Goal: Navigation & Orientation: Find specific page/section

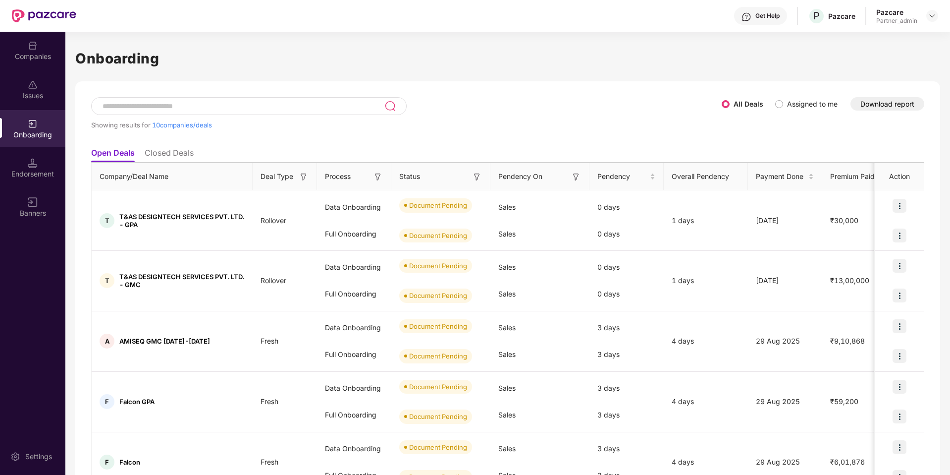
click at [870, 108] on button "Download report" at bounding box center [888, 103] width 74 height 13
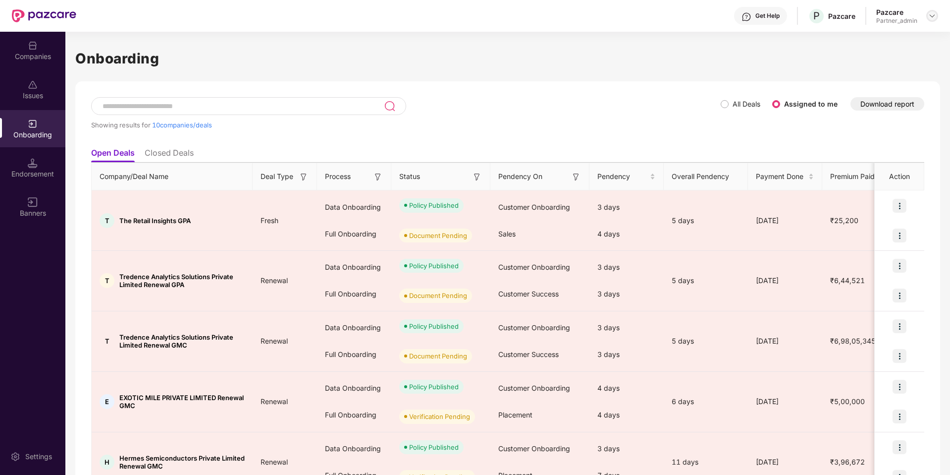
click at [929, 15] on img at bounding box center [933, 16] width 8 height 8
click at [846, 63] on div "Switch Partner" at bounding box center [887, 58] width 129 height 19
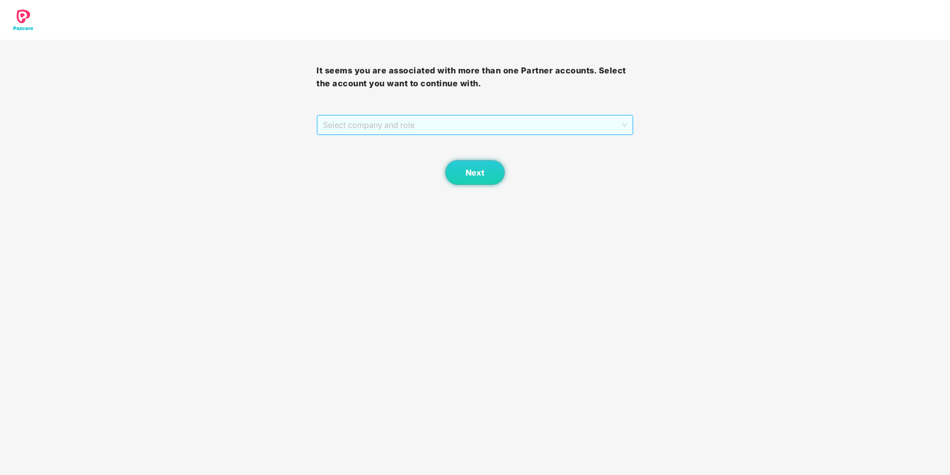
click at [365, 124] on span "Select company and role" at bounding box center [475, 124] width 304 height 19
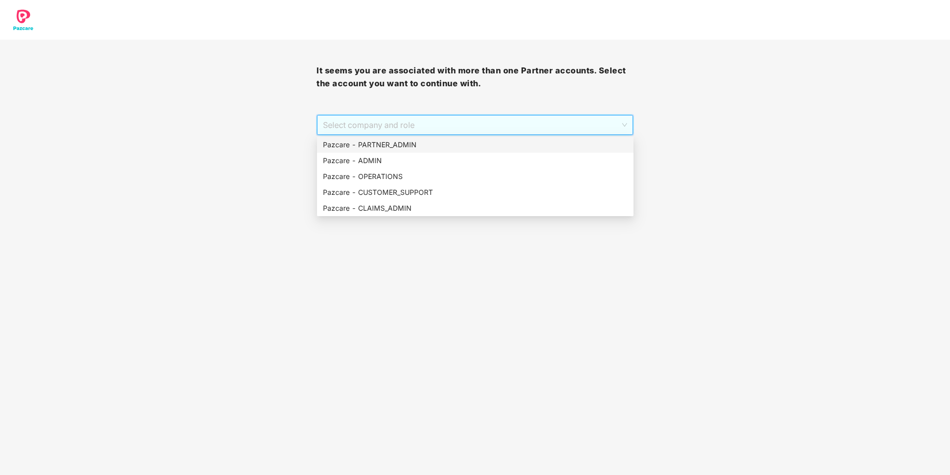
click at [352, 143] on div "Pazcare - PARTNER_ADMIN" at bounding box center [475, 144] width 305 height 11
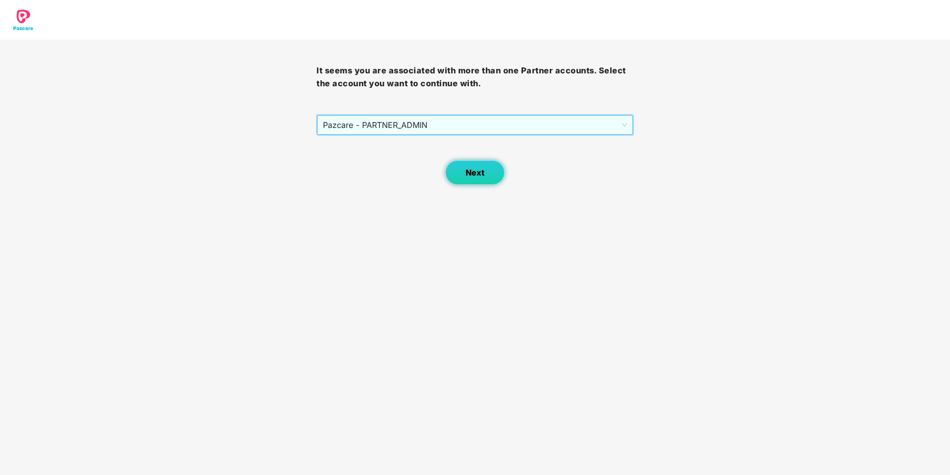
click at [475, 171] on span "Next" at bounding box center [475, 172] width 19 height 9
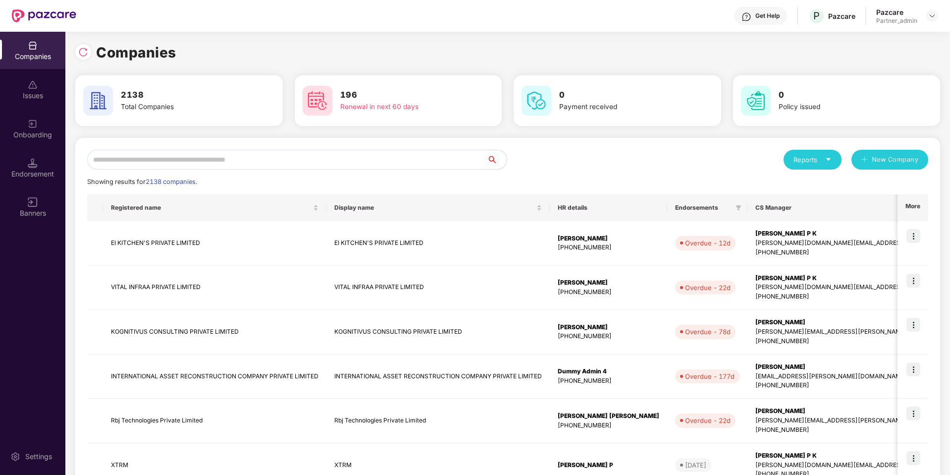
click at [158, 163] on input "text" at bounding box center [287, 160] width 400 height 20
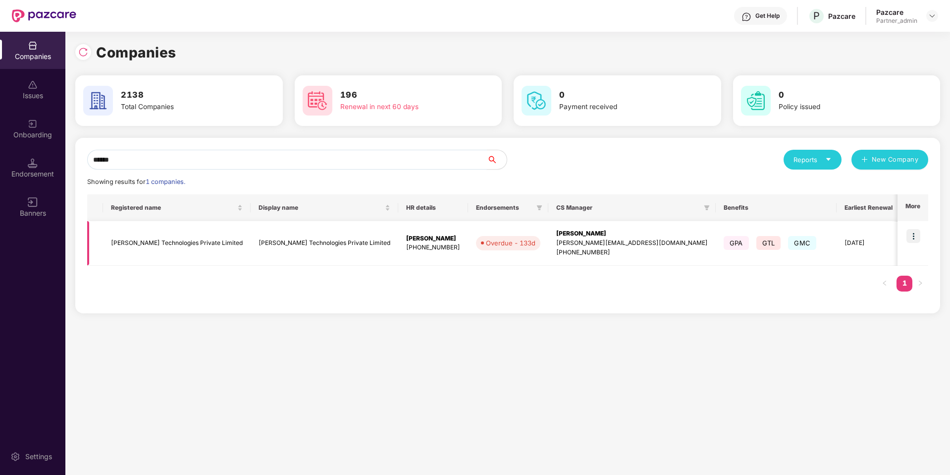
type input "******"
click at [919, 240] on img at bounding box center [914, 236] width 14 height 14
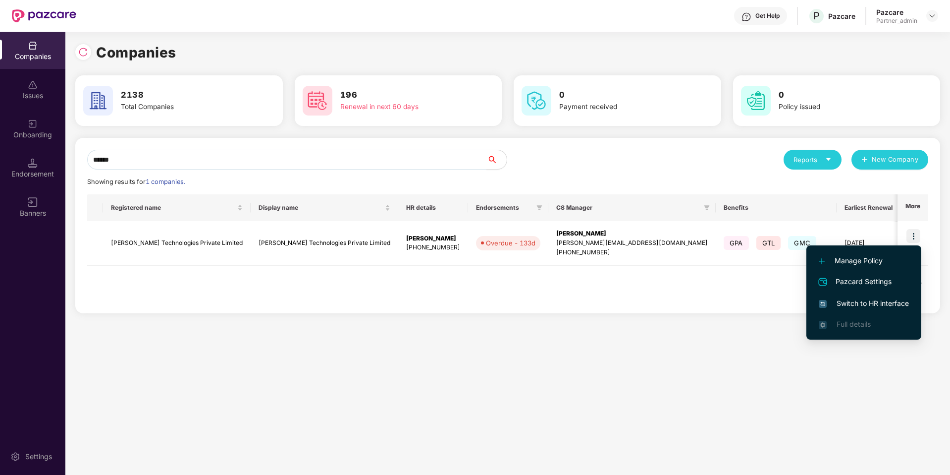
click at [880, 301] on span "Switch to HR interface" at bounding box center [864, 303] width 90 height 11
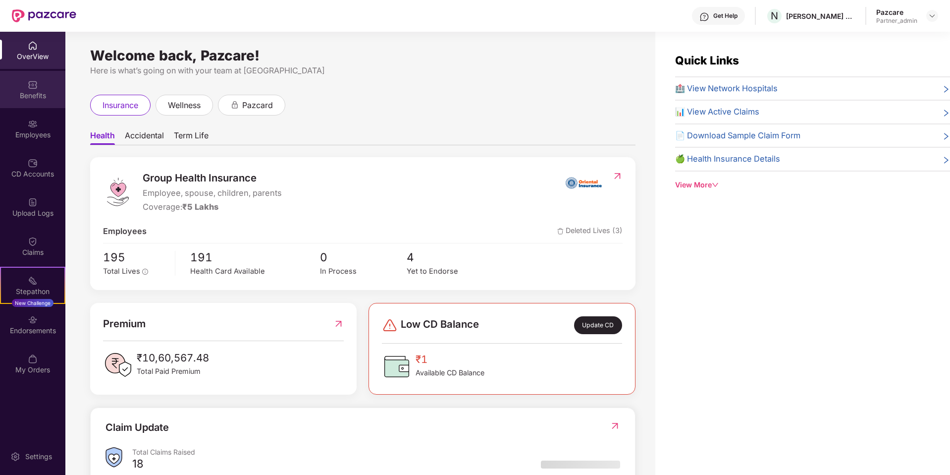
click at [27, 101] on div "Benefits" at bounding box center [32, 89] width 65 height 37
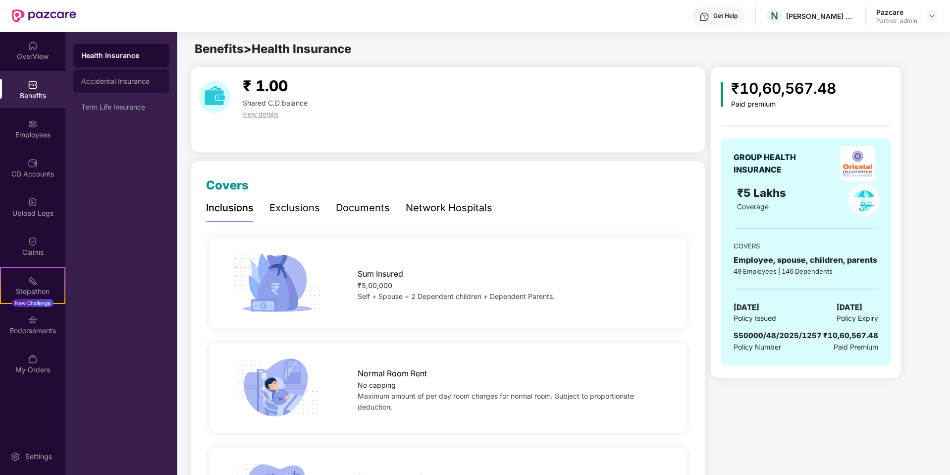
click at [135, 85] on div "Accidental Insurance" at bounding box center [121, 81] width 80 height 8
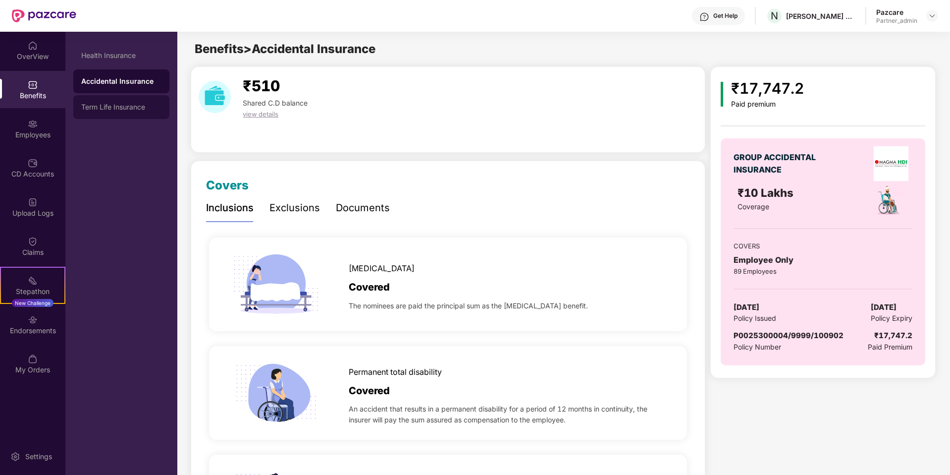
click at [135, 96] on div "Term Life Insurance" at bounding box center [121, 107] width 96 height 24
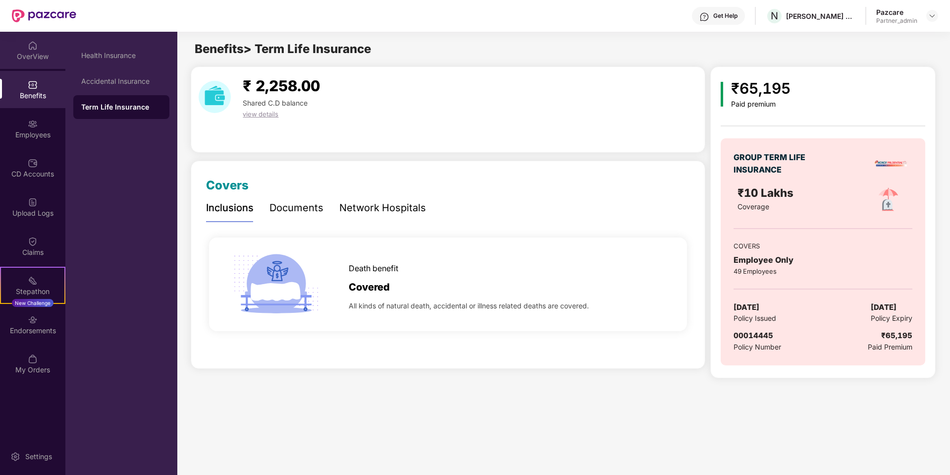
click at [39, 53] on div "OverView" at bounding box center [32, 57] width 65 height 10
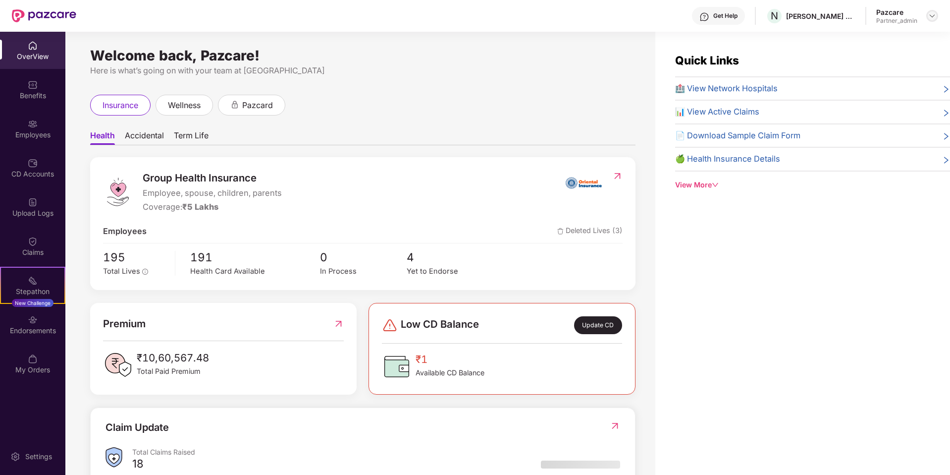
click at [929, 14] on img at bounding box center [933, 16] width 8 height 8
click at [899, 40] on div "Switch to partner view" at bounding box center [886, 39] width 129 height 19
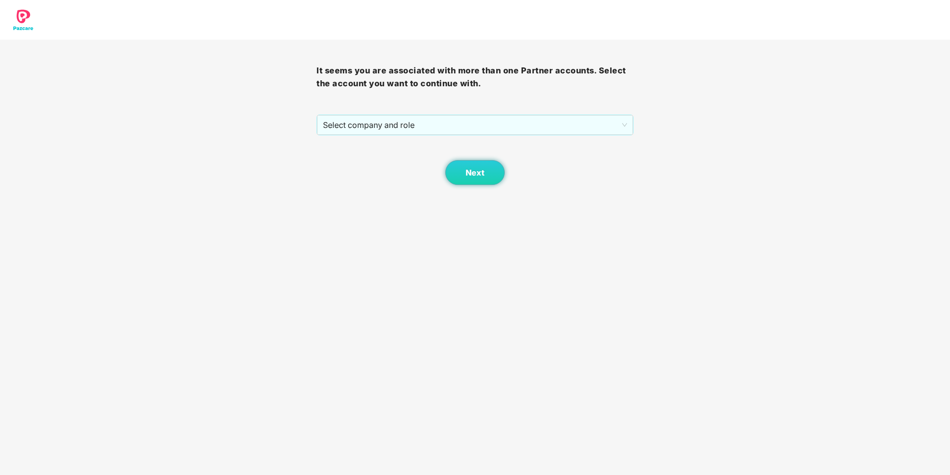
click at [604, 137] on div "Next" at bounding box center [475, 160] width 317 height 50
click at [592, 128] on span "Select company and role" at bounding box center [475, 124] width 304 height 19
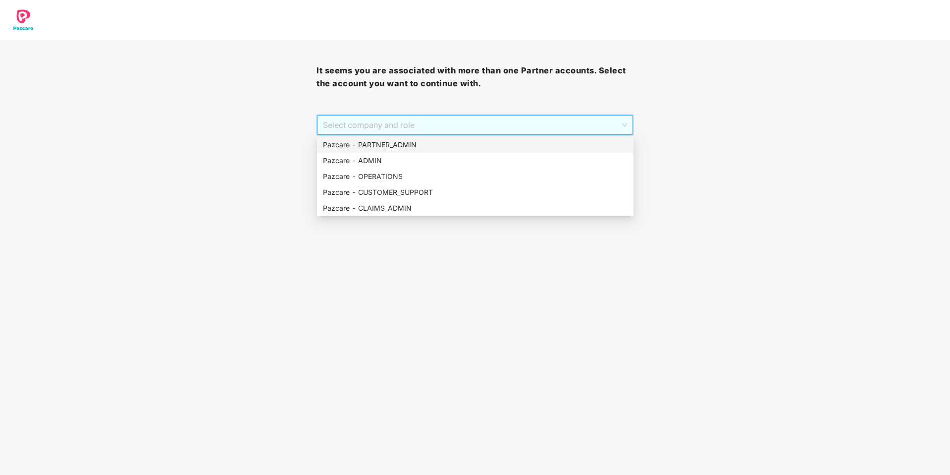
click at [478, 145] on div "Pazcare - PARTNER_ADMIN" at bounding box center [475, 144] width 305 height 11
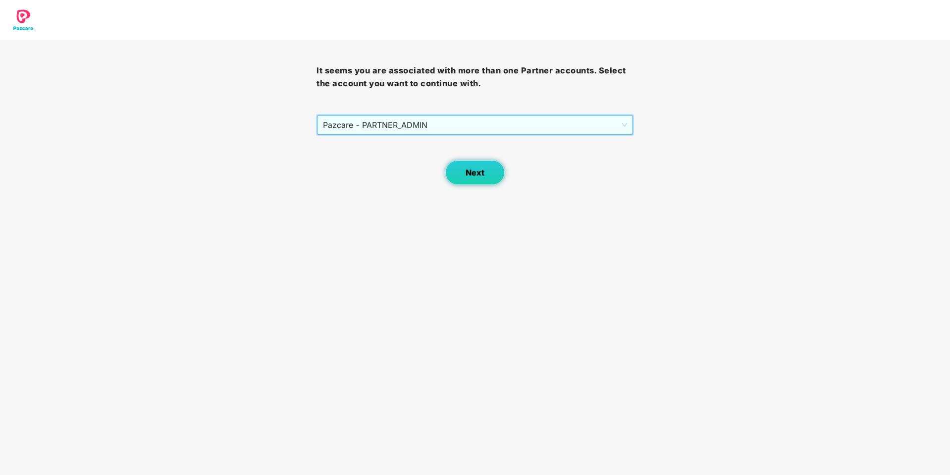
click at [468, 175] on span "Next" at bounding box center [475, 172] width 19 height 9
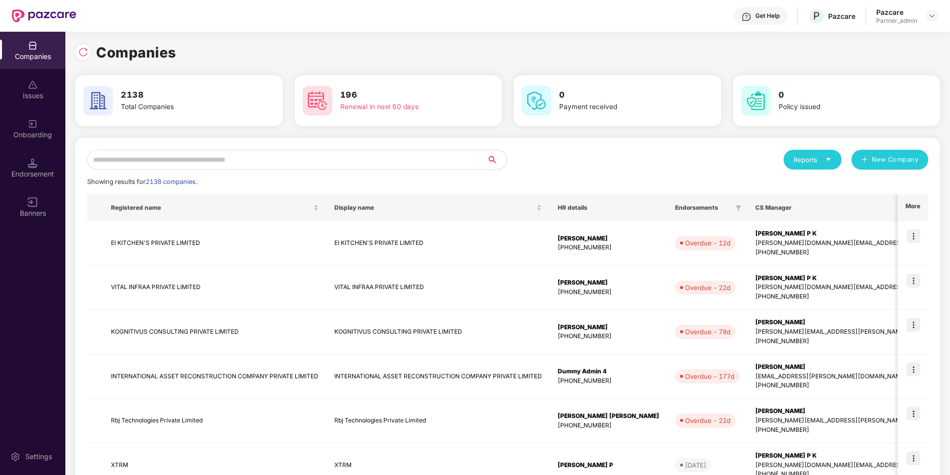
click at [400, 152] on input "text" at bounding box center [287, 160] width 400 height 20
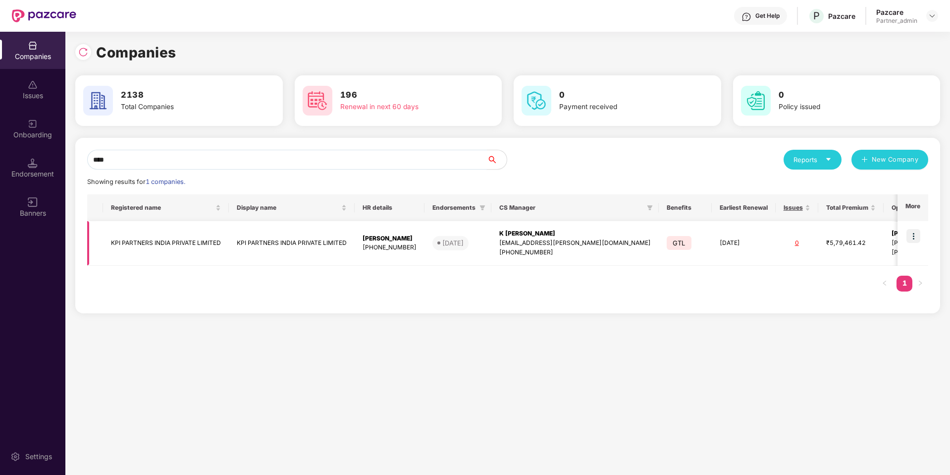
scroll to position [0, 28]
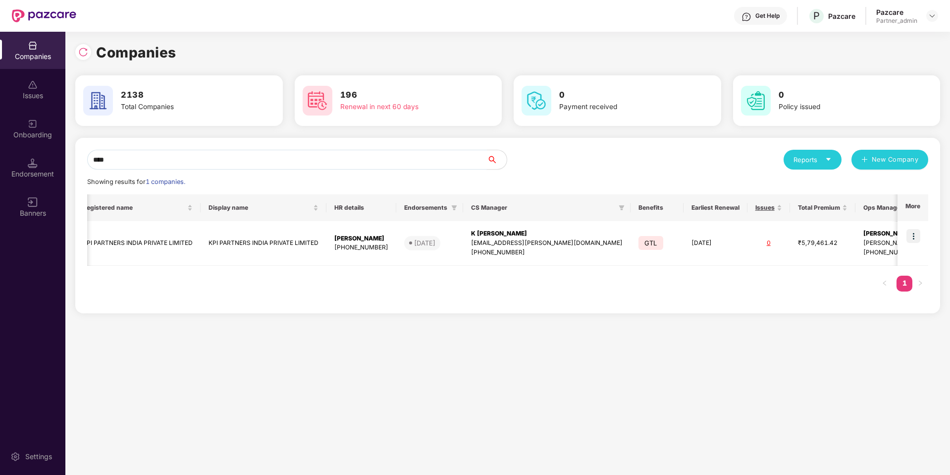
type input "***"
click at [26, 137] on div "Onboarding" at bounding box center [32, 135] width 65 height 10
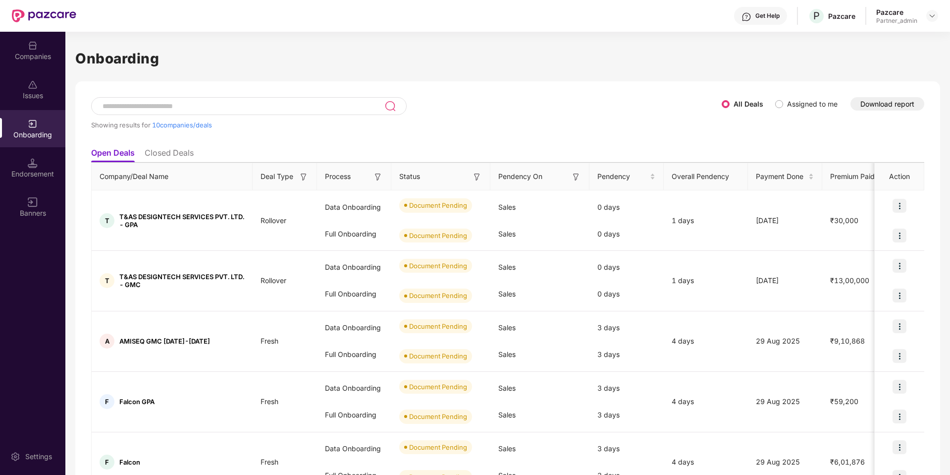
click at [868, 108] on button "Download report" at bounding box center [888, 103] width 74 height 13
click at [176, 148] on li "Closed Deals" at bounding box center [169, 155] width 49 height 14
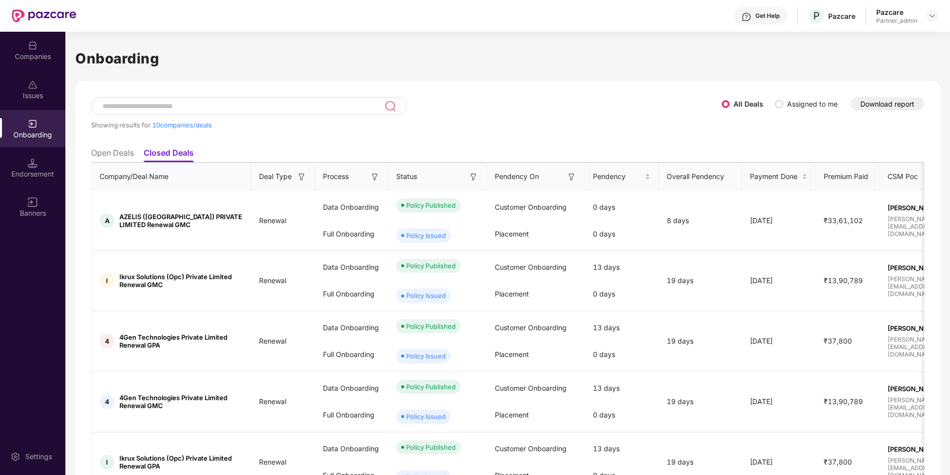
click at [133, 150] on li "Open Deals" at bounding box center [112, 155] width 43 height 14
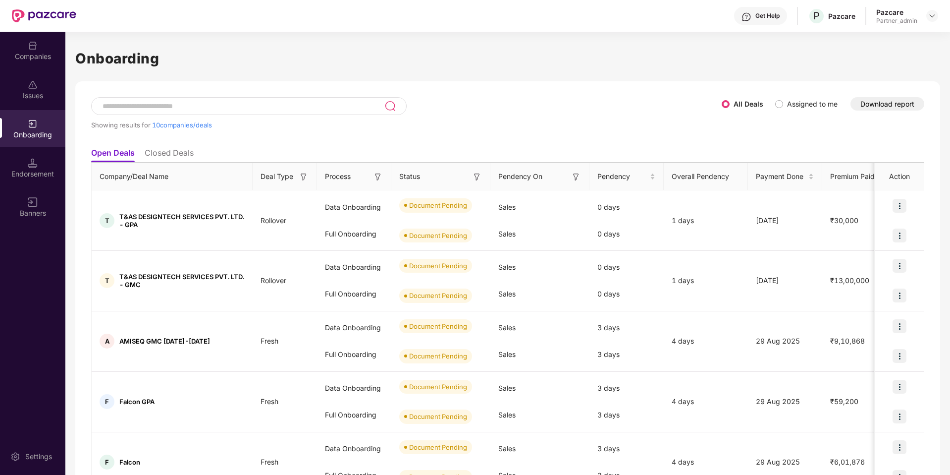
click at [868, 101] on button "Download report" at bounding box center [888, 103] width 74 height 13
click at [158, 89] on div "Showing results for 10 companies/deals All Deals Assigned to me Download report…" at bounding box center [507, 456] width 865 height 750
